Goal: Transaction & Acquisition: Purchase product/service

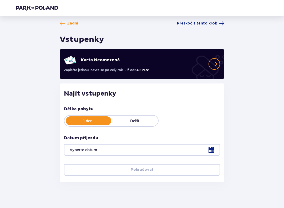
scroll to position [2, 0]
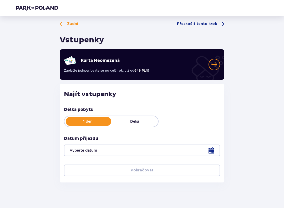
click at [205, 26] on span "Přeskočit tento krok" at bounding box center [197, 24] width 40 height 5
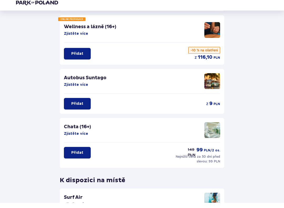
scroll to position [67, 0]
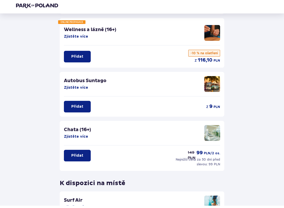
click at [75, 37] on font "Zjistěte více" at bounding box center [76, 39] width 24 height 4
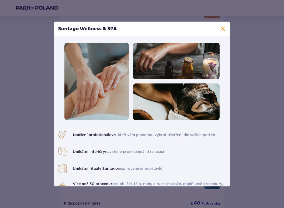
scroll to position [91, 0]
click at [225, 30] on span at bounding box center [222, 29] width 6 height 6
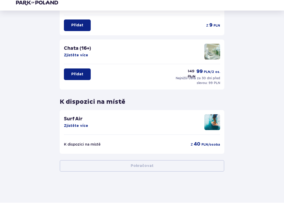
scroll to position [146, 0]
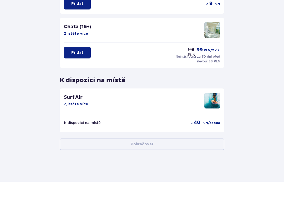
click at [77, 129] on font "Zjistěte více" at bounding box center [76, 131] width 24 height 4
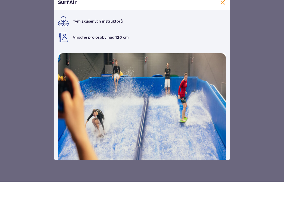
click at [223, 26] on span at bounding box center [222, 29] width 6 height 6
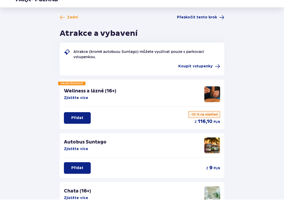
click at [203, 73] on font "Koupit vstupenky" at bounding box center [195, 75] width 34 height 4
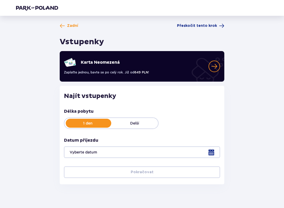
click at [212, 152] on div at bounding box center [142, 152] width 156 height 12
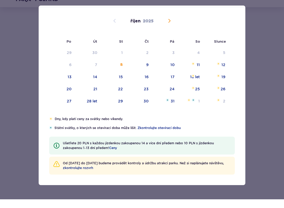
scroll to position [21, 0]
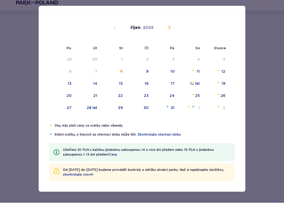
click at [97, 86] on font "14" at bounding box center [95, 88] width 4 height 4
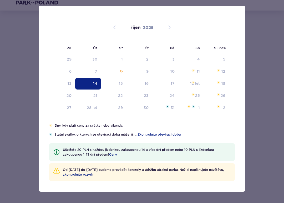
type input "[DATE]"
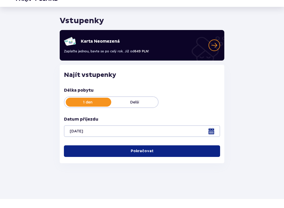
click at [143, 158] on font "Pokračovat" at bounding box center [142, 160] width 23 height 4
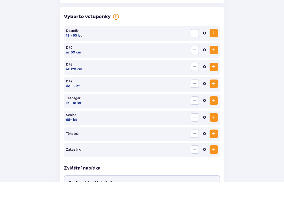
scroll to position [136, 0]
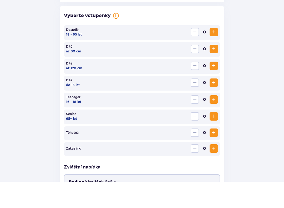
click at [215, 139] on span "Zvýšení" at bounding box center [214, 142] width 6 height 6
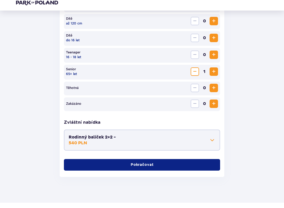
scroll to position [207, 0]
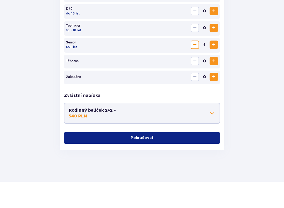
click at [145, 162] on font "Pokračovat" at bounding box center [142, 164] width 23 height 4
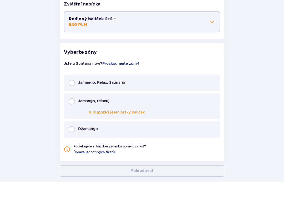
scroll to position [299, 0]
click at [74, 124] on input "radio" at bounding box center [72, 127] width 6 height 6
radio input "true"
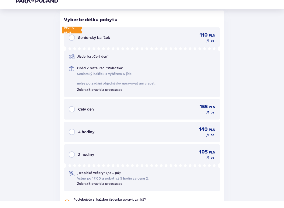
scroll to position [472, 0]
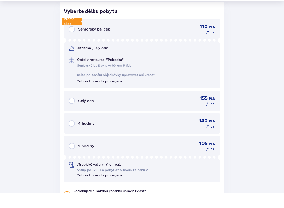
click at [105, 94] on font "Zobrazit pravidla propagace" at bounding box center [99, 96] width 45 height 4
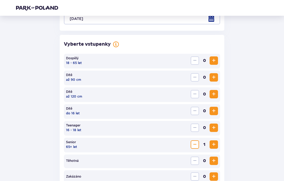
scroll to position [131, 0]
